Goal: Check status: Check status

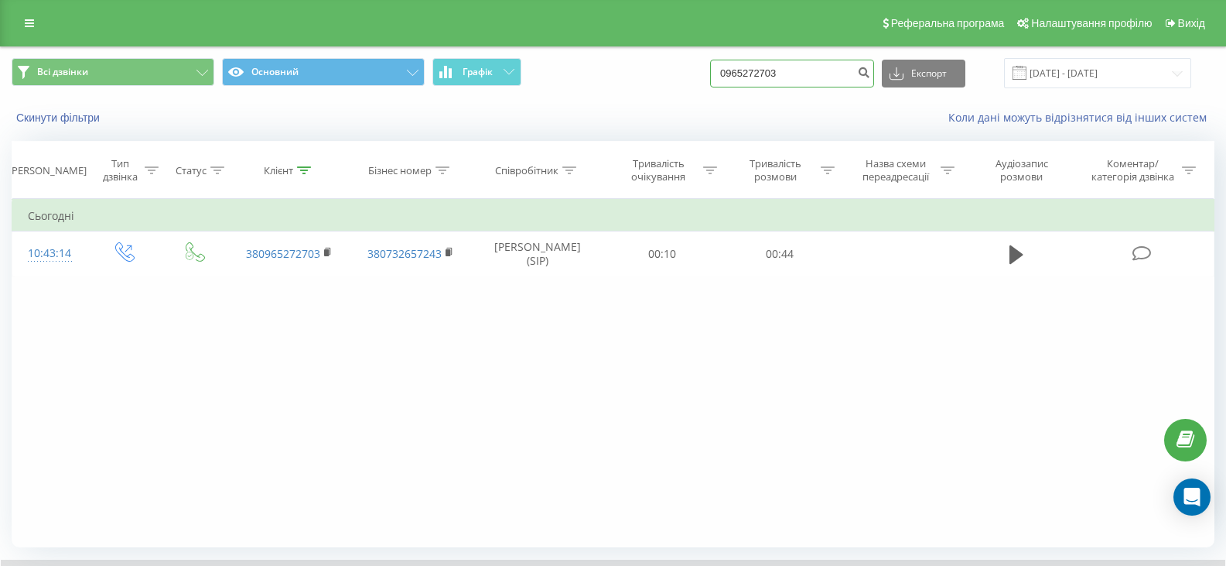
drag, startPoint x: 818, startPoint y: 70, endPoint x: 733, endPoint y: 80, distance: 86.6
click at [733, 80] on input "0965272703" at bounding box center [792, 74] width 164 height 28
paste input "632691427"
type input "0632691427"
click at [870, 70] on icon "submit" at bounding box center [863, 70] width 13 height 9
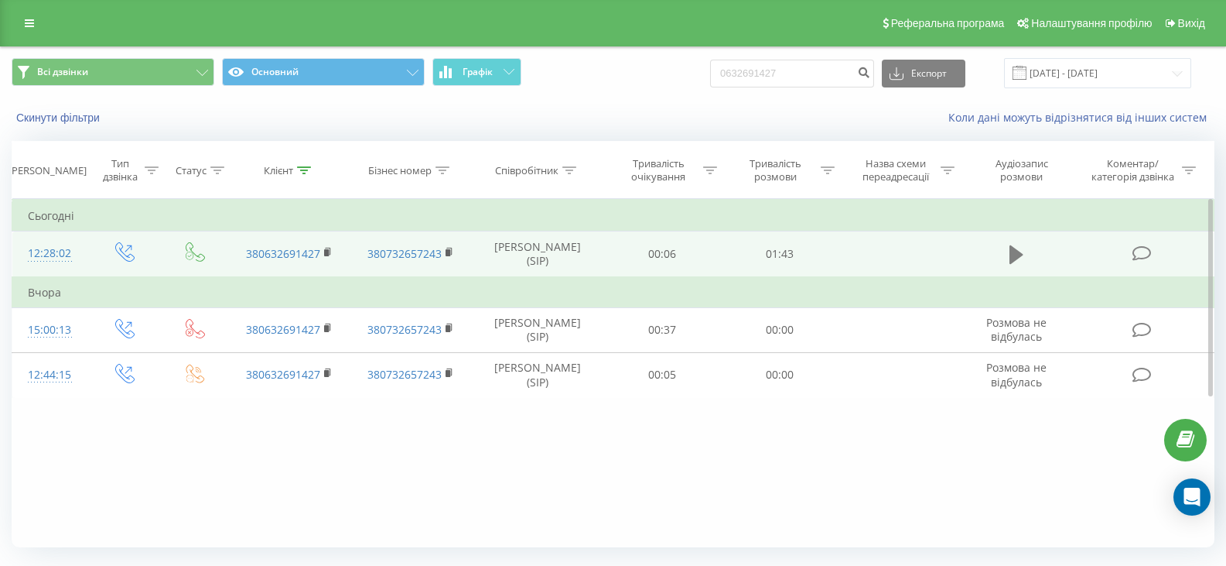
click at [1025, 261] on button at bounding box center [1016, 254] width 23 height 23
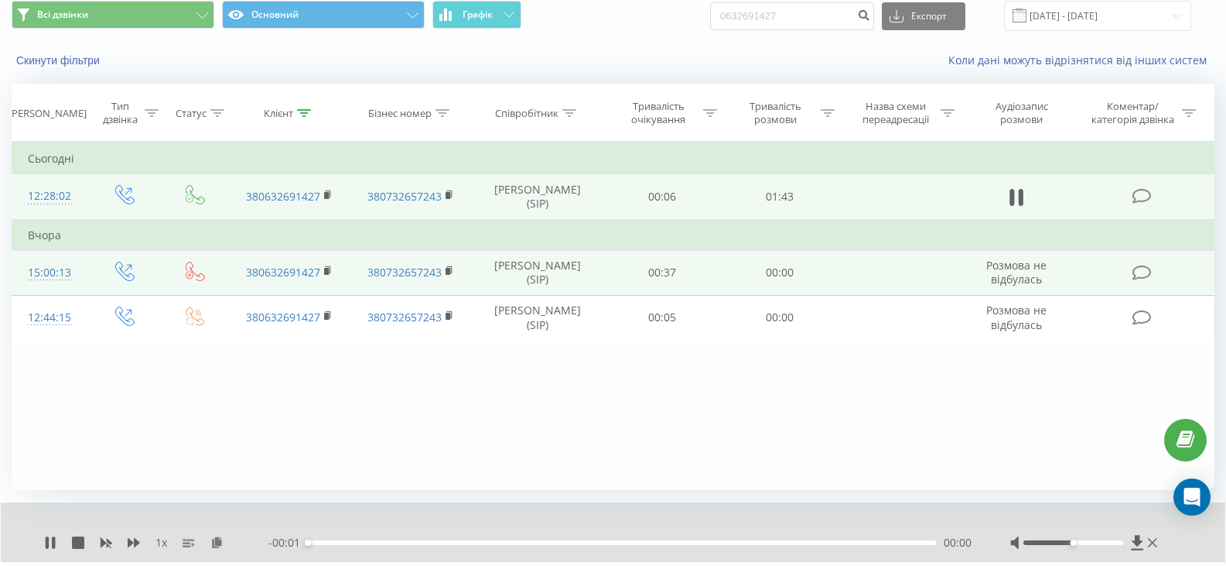
scroll to position [99, 0]
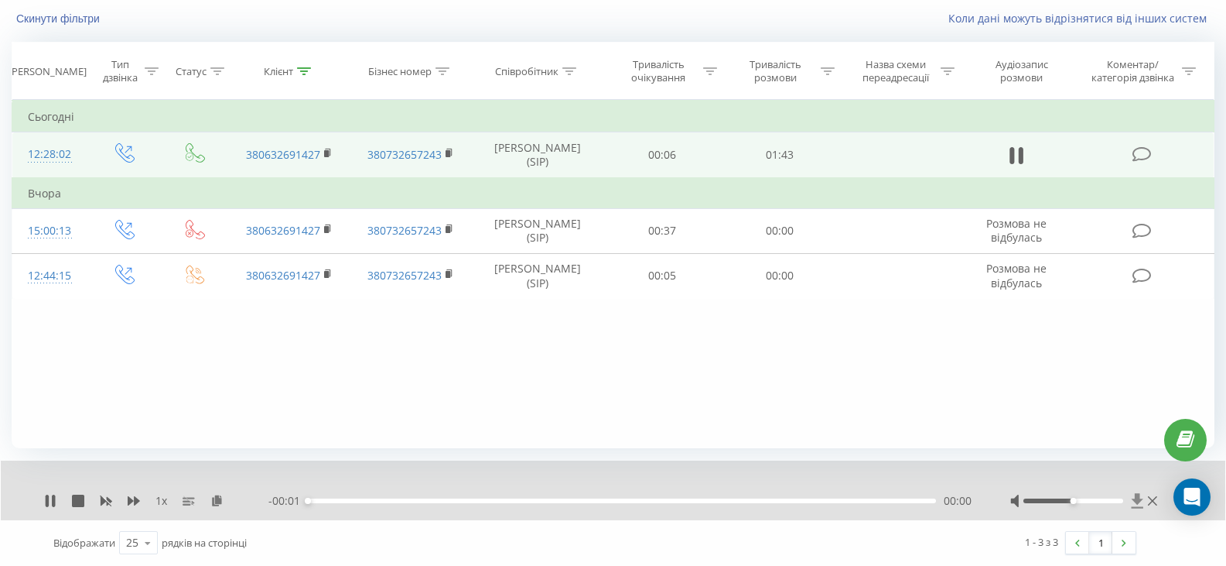
click at [1135, 499] on icon at bounding box center [1138, 500] width 12 height 15
click at [132, 497] on icon at bounding box center [134, 500] width 12 height 12
